Goal: Task Accomplishment & Management: Complete application form

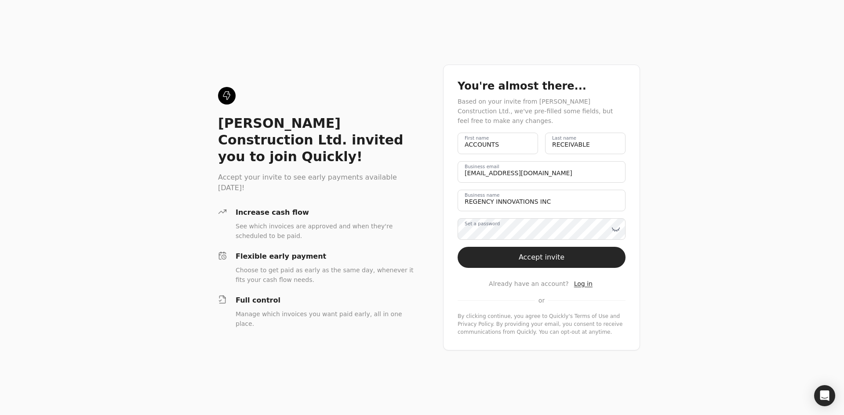
click at [492, 226] on label "Set a password" at bounding box center [482, 224] width 35 height 7
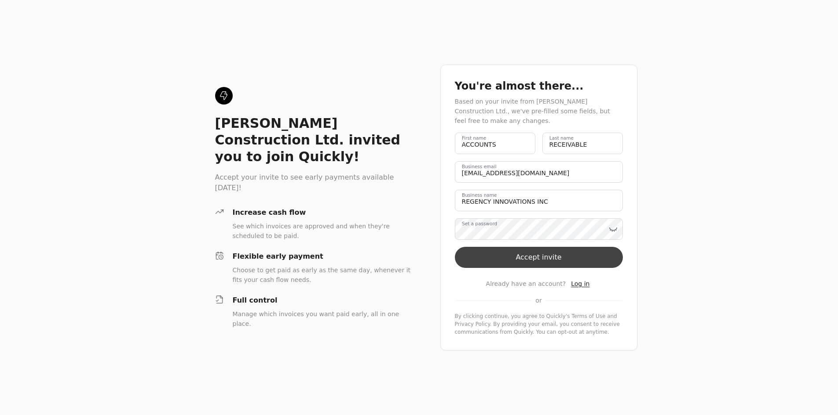
click at [559, 263] on button "Accept invite" at bounding box center [539, 257] width 168 height 21
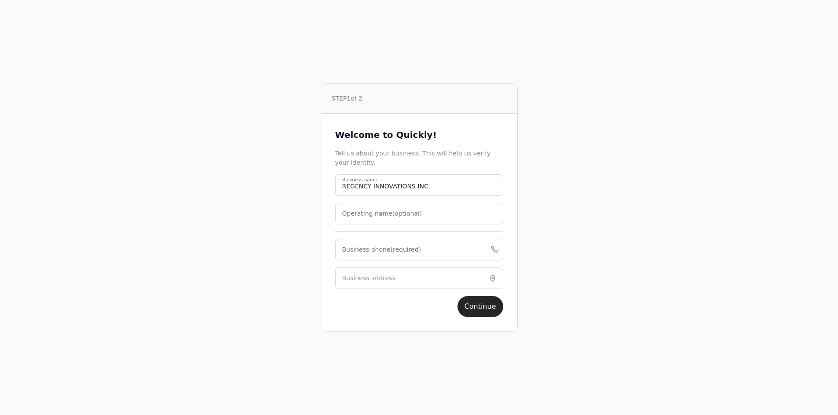
click at [374, 247] on label "Business phone (required)" at bounding box center [381, 249] width 79 height 9
click at [374, 247] on phone "Business phone (required)" at bounding box center [419, 250] width 168 height 22
type phone "7804651699"
click at [368, 286] on input "Business address" at bounding box center [419, 279] width 168 height 22
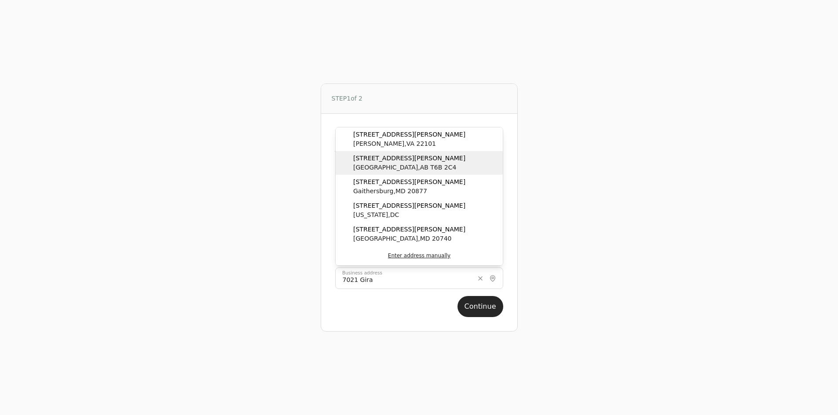
click at [396, 154] on span "[STREET_ADDRESS][PERSON_NAME]" at bounding box center [409, 158] width 112 height 9
type input "[STREET_ADDRESS][PERSON_NAME]"
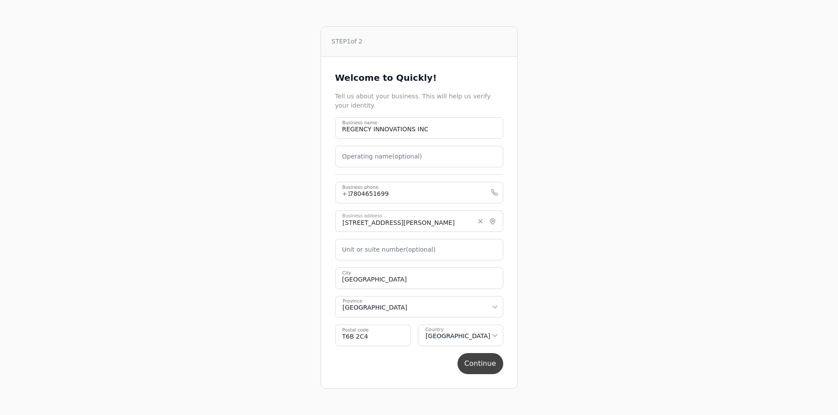
click at [485, 368] on button "Continue" at bounding box center [480, 363] width 46 height 21
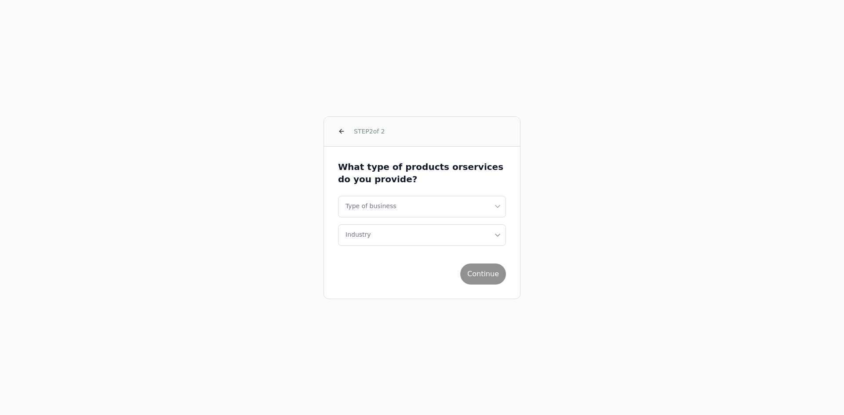
click at [467, 204] on html "STEP 2 of 2 What type of products or services do you provide? Type of business …" at bounding box center [422, 218] width 844 height 437
select select "corporation"
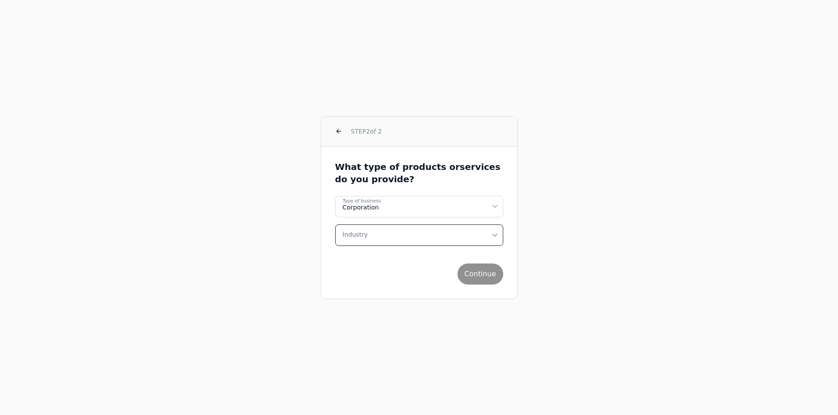
click at [439, 239] on button "Industry" at bounding box center [419, 236] width 168 height 22
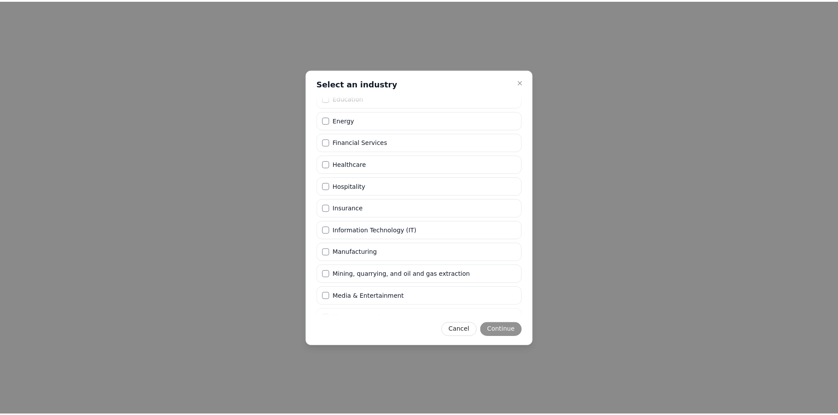
scroll to position [88, 0]
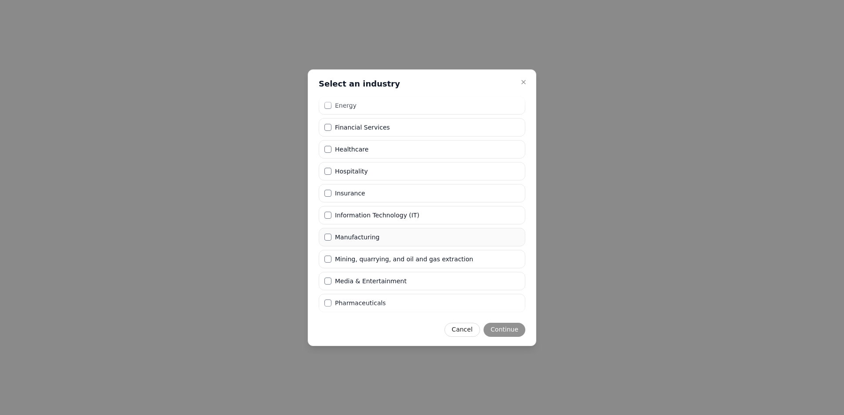
click at [393, 239] on li "Manufacturing" at bounding box center [422, 237] width 207 height 18
click at [514, 330] on button "Continue" at bounding box center [505, 330] width 42 height 14
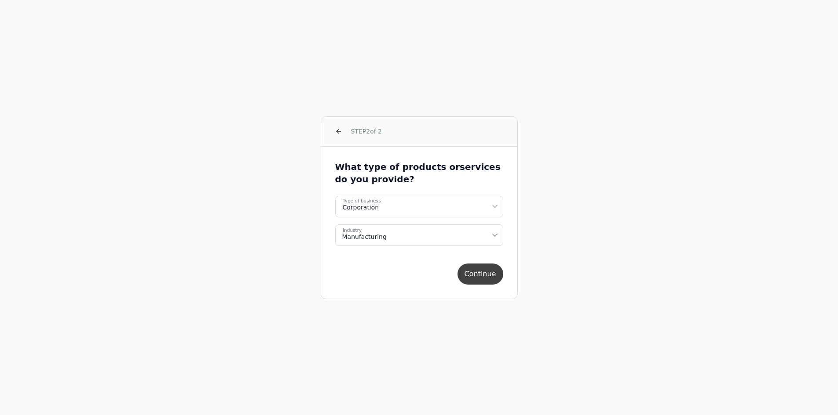
click at [491, 277] on button "Continue" at bounding box center [480, 274] width 46 height 21
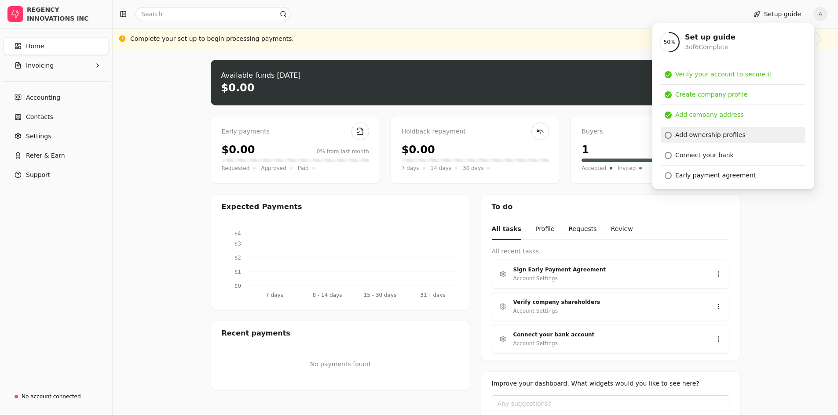
click at [716, 134] on div "Add ownership profiles" at bounding box center [710, 135] width 70 height 9
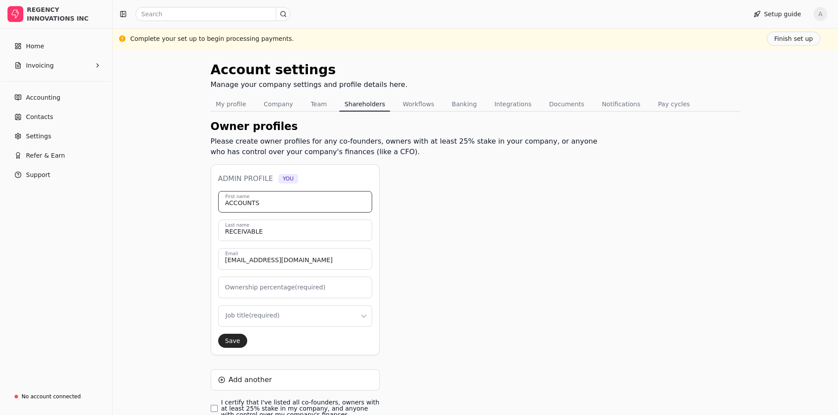
drag, startPoint x: 270, startPoint y: 200, endPoint x: 211, endPoint y: 202, distance: 58.5
click at [211, 202] on div "Admin profile You ACCOUNTS First name RECEIVABLE Last name [PERSON_NAME][EMAIL_…" at bounding box center [295, 259] width 169 height 191
type input "M"
type input "0"
type input "[PERSON_NAME]"
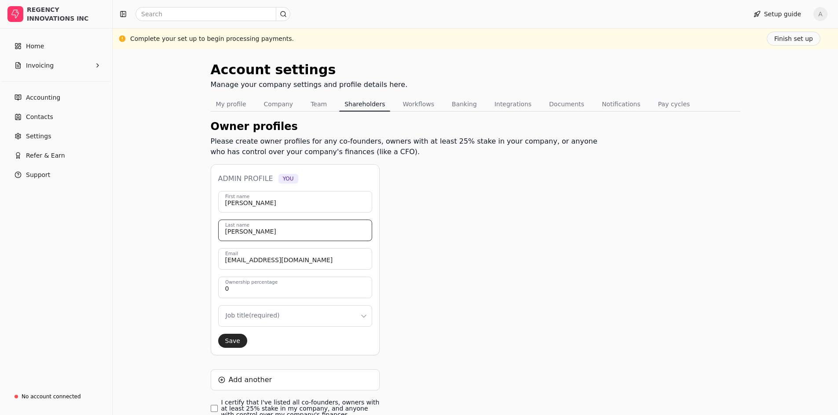
type input "[PERSON_NAME]"
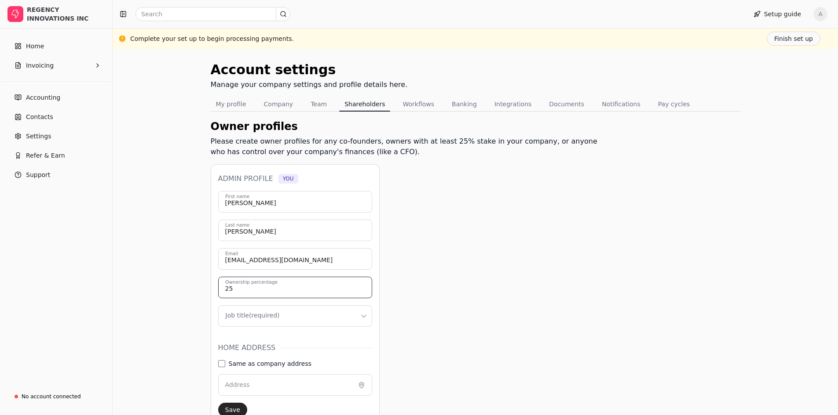
type input "25"
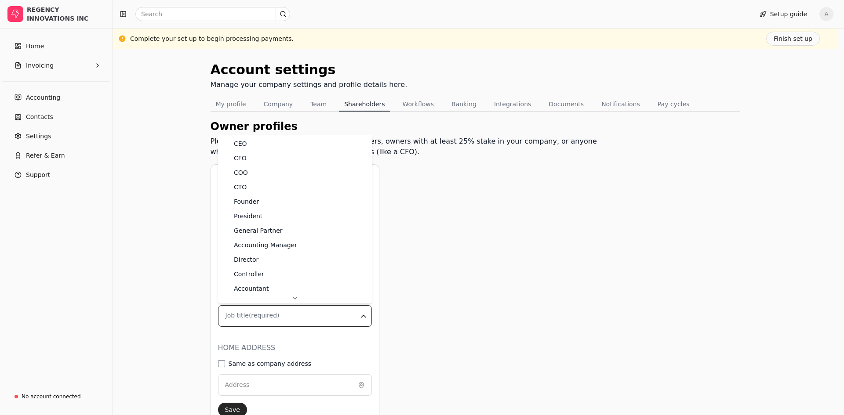
click at [291, 316] on html "REGENCY INNOVATIONS INC Home Invoicing Accounting Contacts Settings Refer & Ear…" at bounding box center [422, 283] width 844 height 566
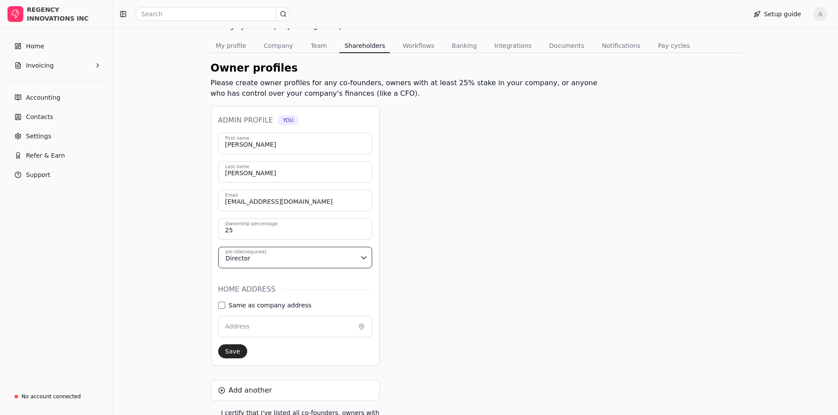
scroll to position [88, 0]
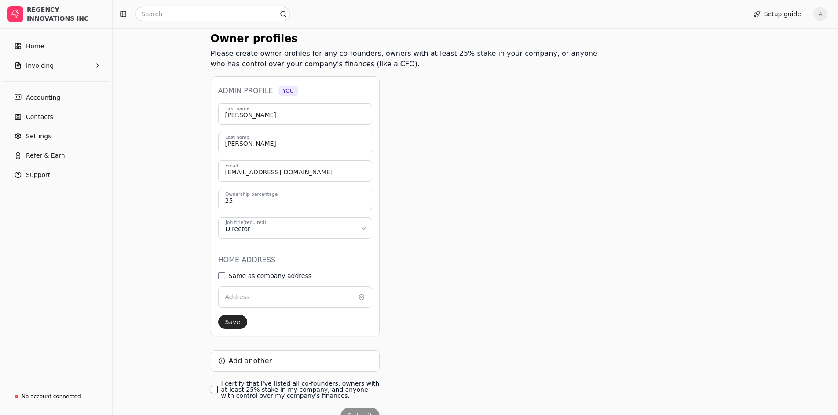
click at [214, 389] on finances\ "I certify that I've listed all co-founders, owners with at least 25% stake in m…" at bounding box center [214, 389] width 7 height 7
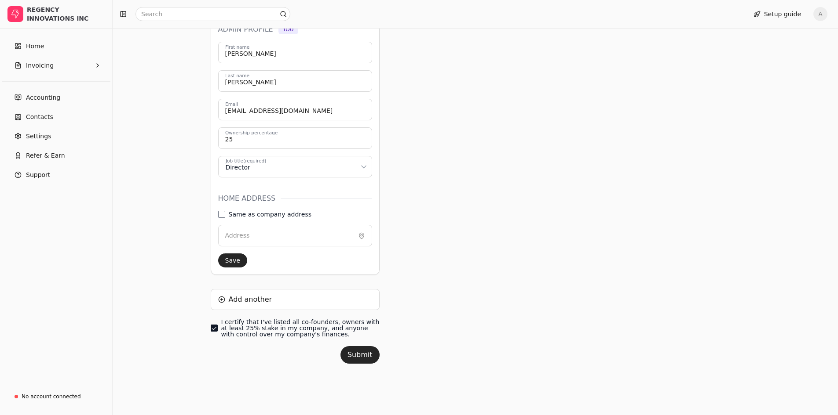
scroll to position [151, 0]
click at [230, 255] on button "Save" at bounding box center [232, 259] width 29 height 14
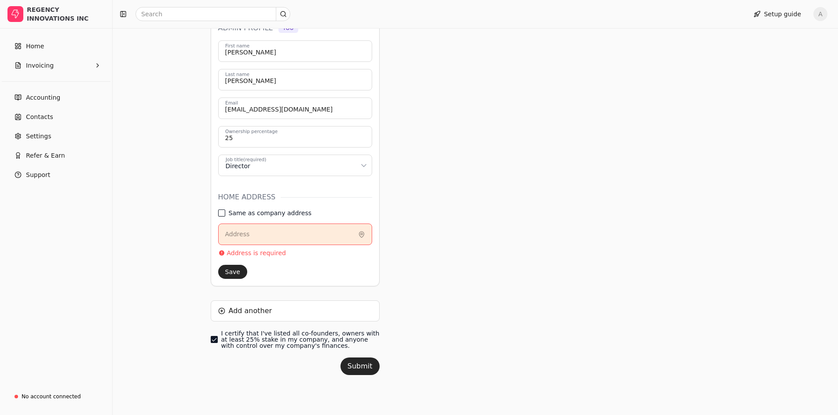
click at [223, 212] on address "Same as company address" at bounding box center [221, 213] width 7 height 7
type input "[STREET_ADDRESS][PERSON_NAME]"
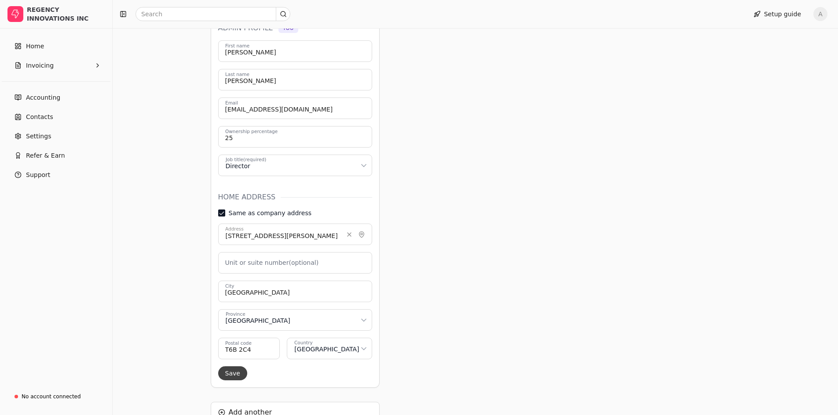
click at [226, 378] on button "Save" at bounding box center [232, 374] width 29 height 14
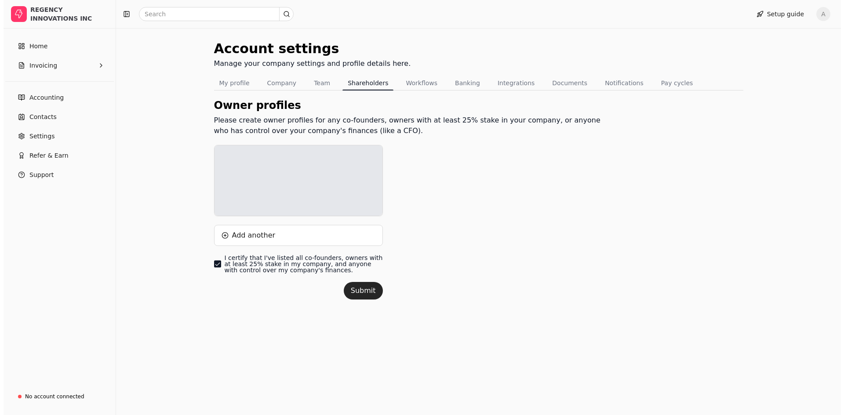
scroll to position [21, 0]
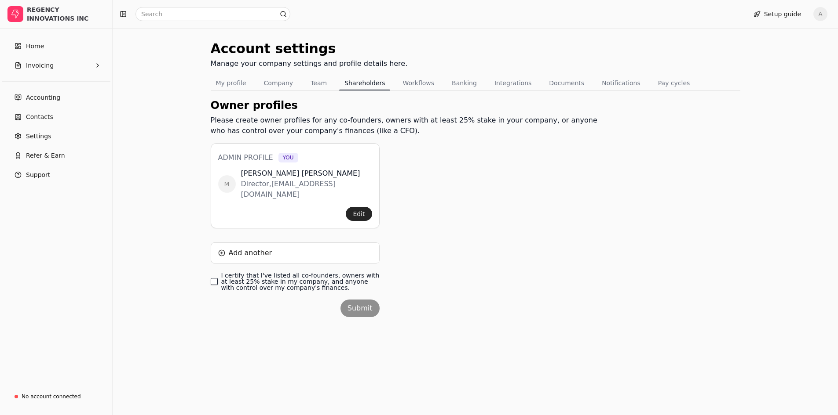
click at [215, 278] on finances\ "I certify that I've listed all co-founders, owners with at least 25% stake in m…" at bounding box center [214, 281] width 7 height 7
click at [367, 300] on button "Submit" at bounding box center [359, 309] width 39 height 18
click at [46, 47] on link "Home" at bounding box center [56, 46] width 105 height 18
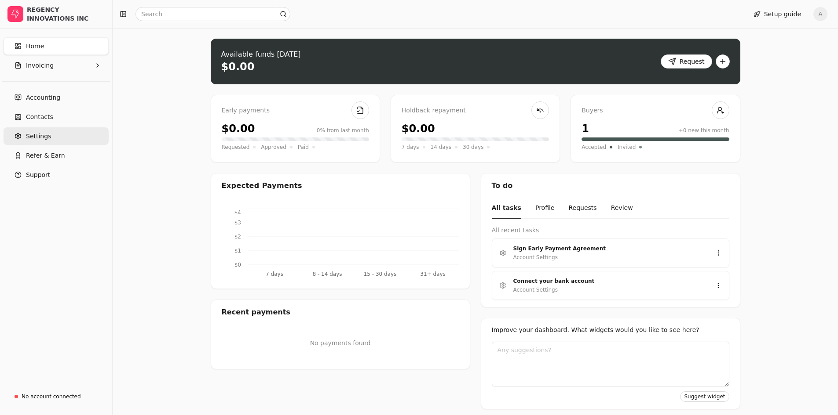
click at [48, 133] on link "Settings" at bounding box center [56, 136] width 105 height 18
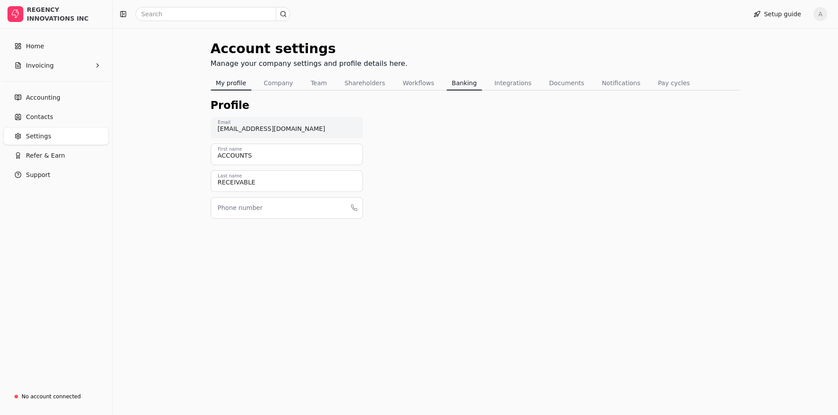
click at [455, 83] on button "Banking" at bounding box center [464, 83] width 36 height 14
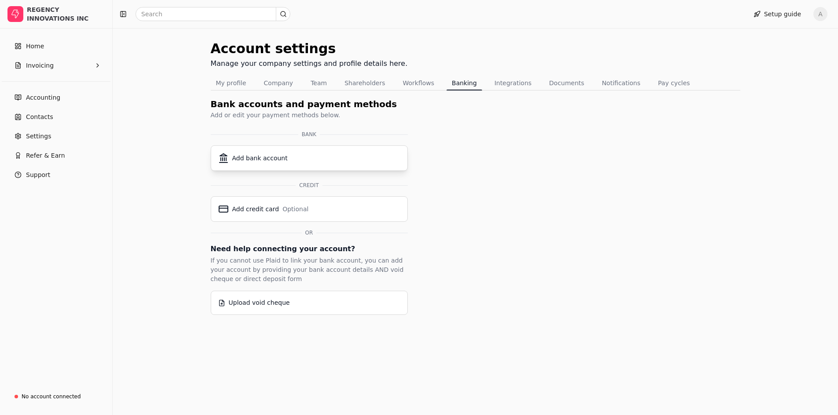
click at [299, 163] on div "Add bank account" at bounding box center [309, 158] width 182 height 11
